Goal: Find specific page/section

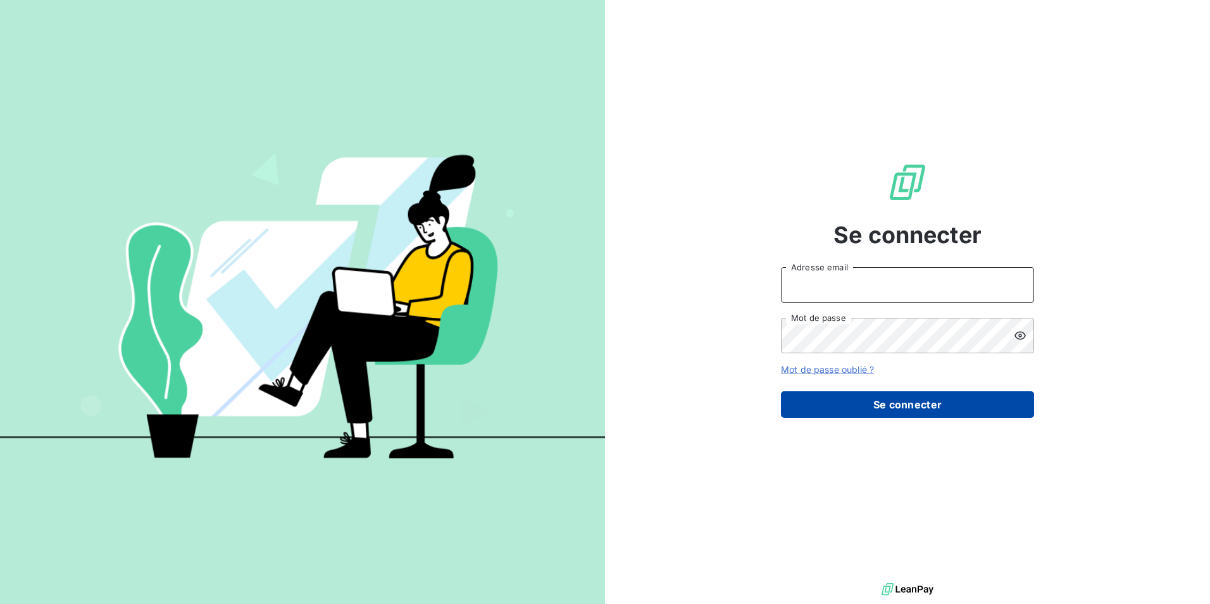
type input "[PERSON_NAME][EMAIL_ADDRESS][DOMAIN_NAME]"
click at [874, 395] on button "Se connecter" at bounding box center [907, 404] width 253 height 27
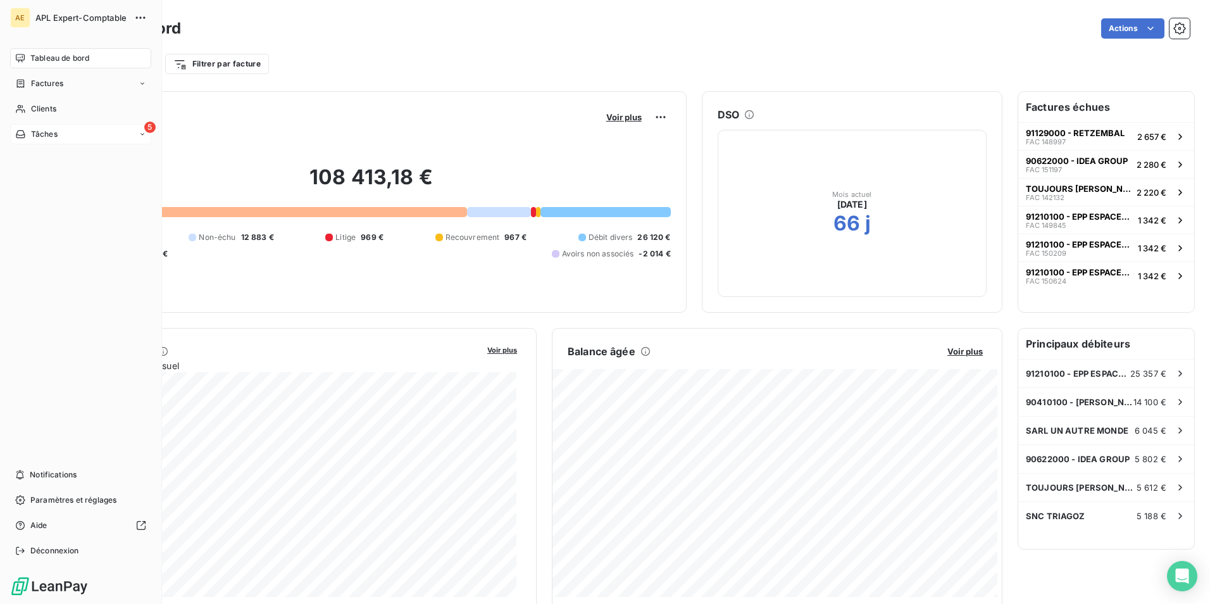
click at [49, 136] on span "Tâches" at bounding box center [44, 133] width 27 height 11
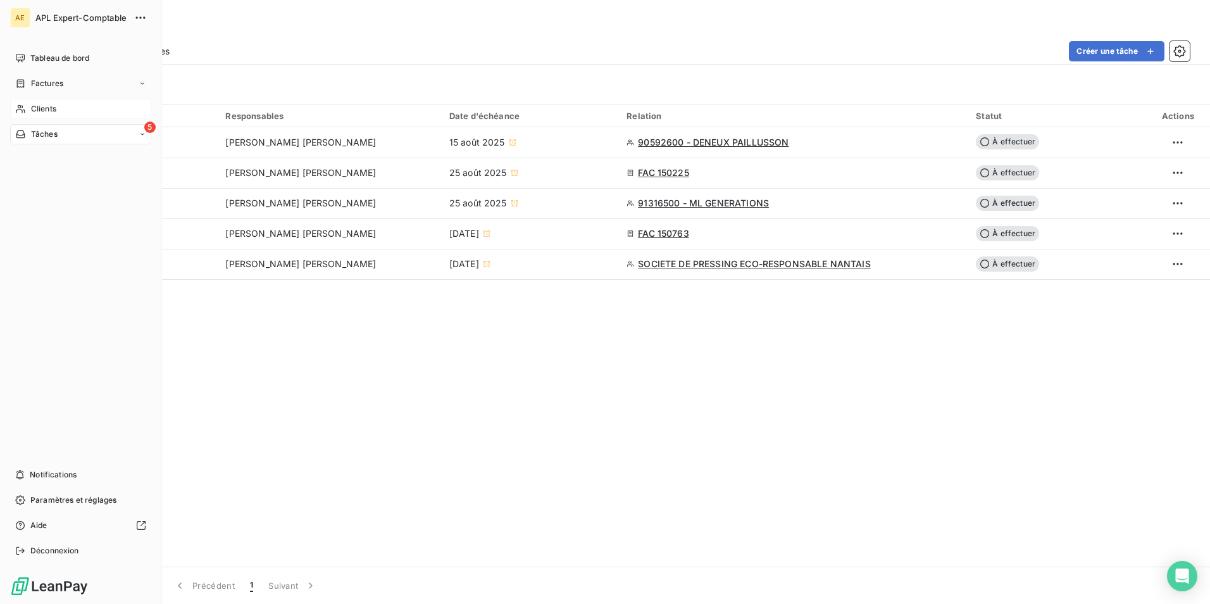
click at [28, 108] on div "Clients" at bounding box center [80, 109] width 141 height 20
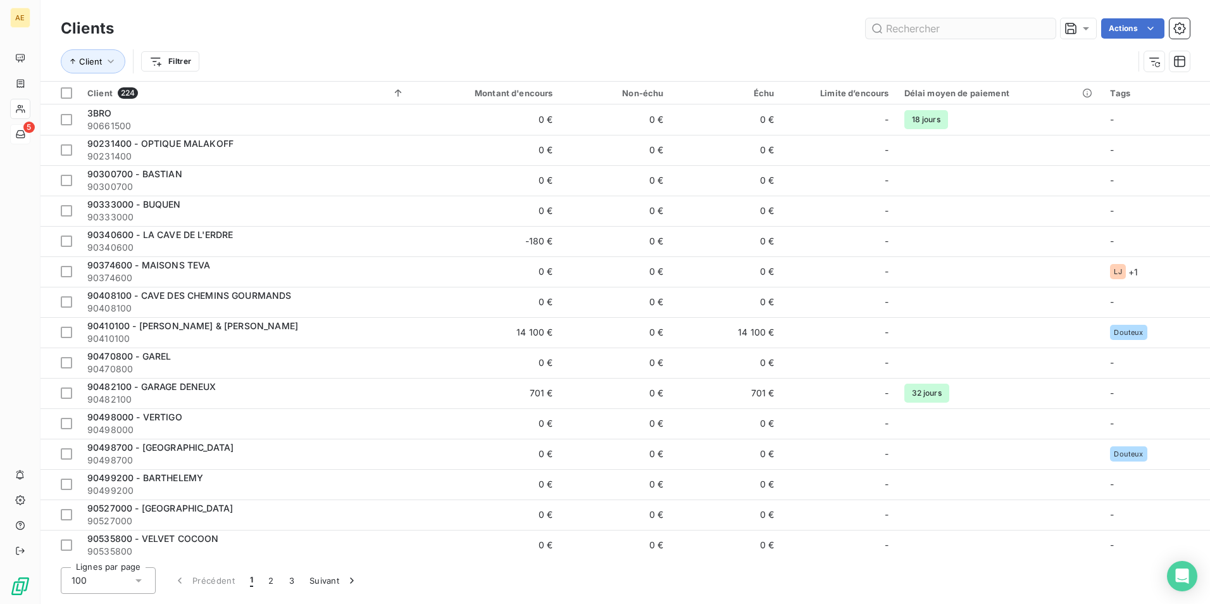
click at [894, 25] on input "text" at bounding box center [961, 28] width 190 height 20
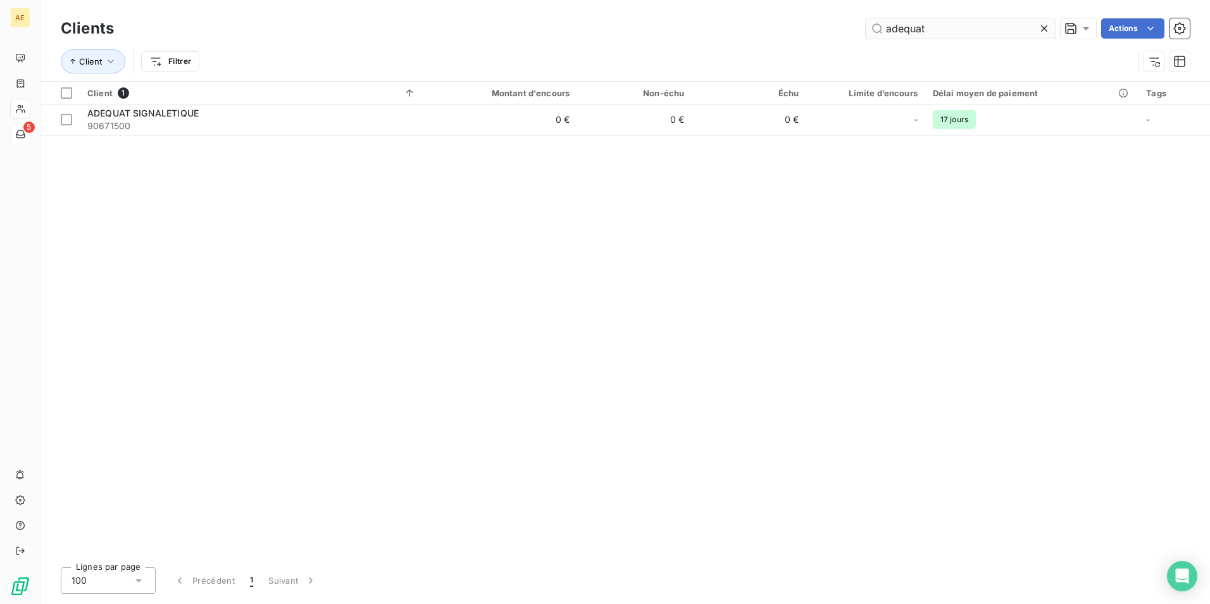
type input "adequat"
